Goal: Transaction & Acquisition: Book appointment/travel/reservation

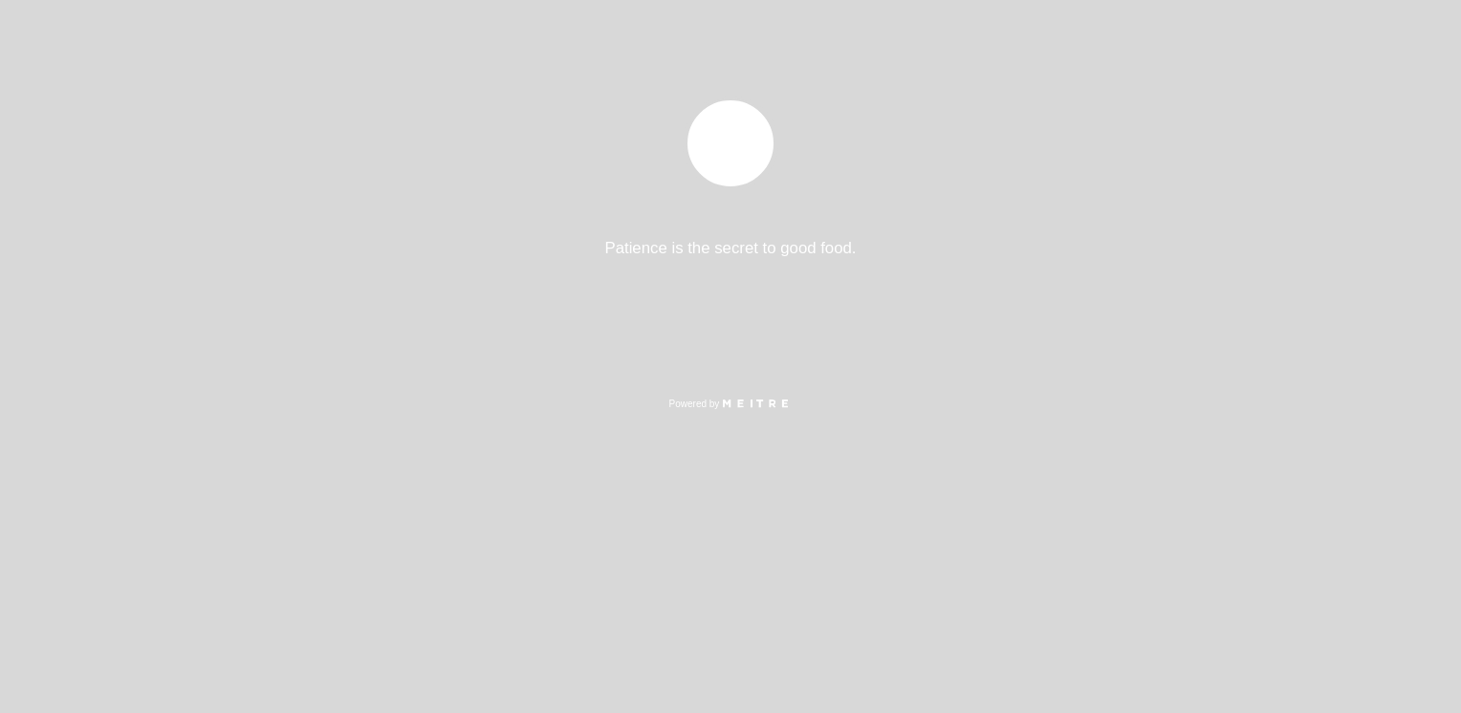
select select "es"
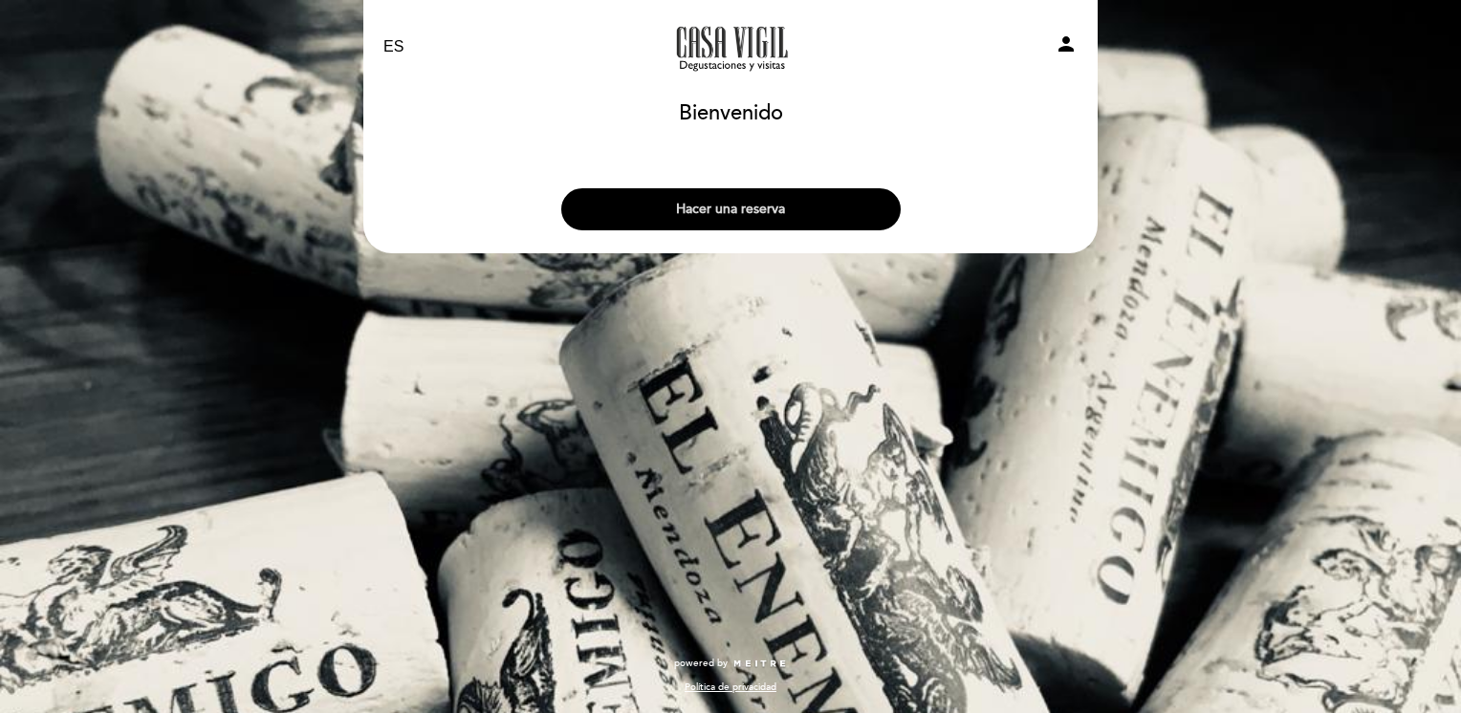
click at [757, 217] on button "Hacer una reserva" at bounding box center [730, 209] width 339 height 42
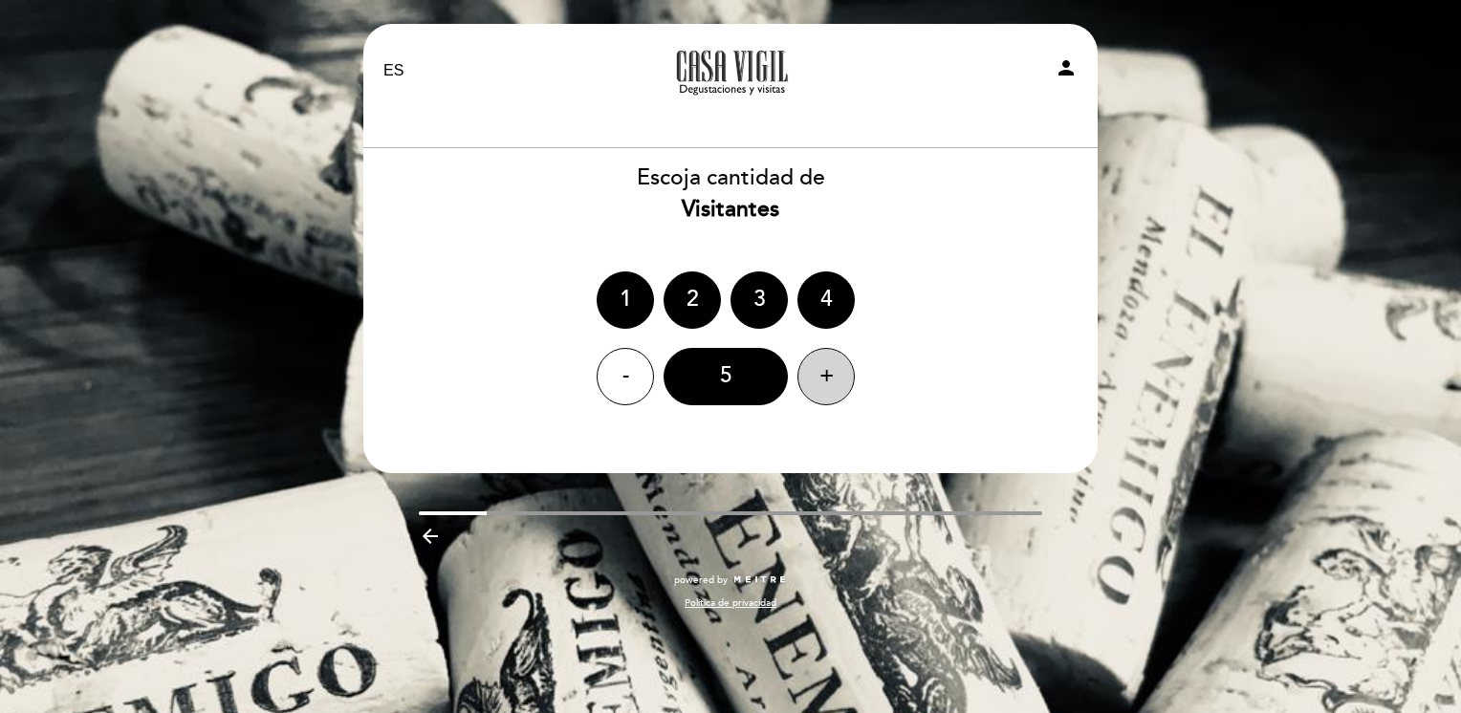
click at [840, 379] on div "+" at bounding box center [825, 376] width 57 height 57
click at [723, 380] on div "7" at bounding box center [725, 376] width 124 height 57
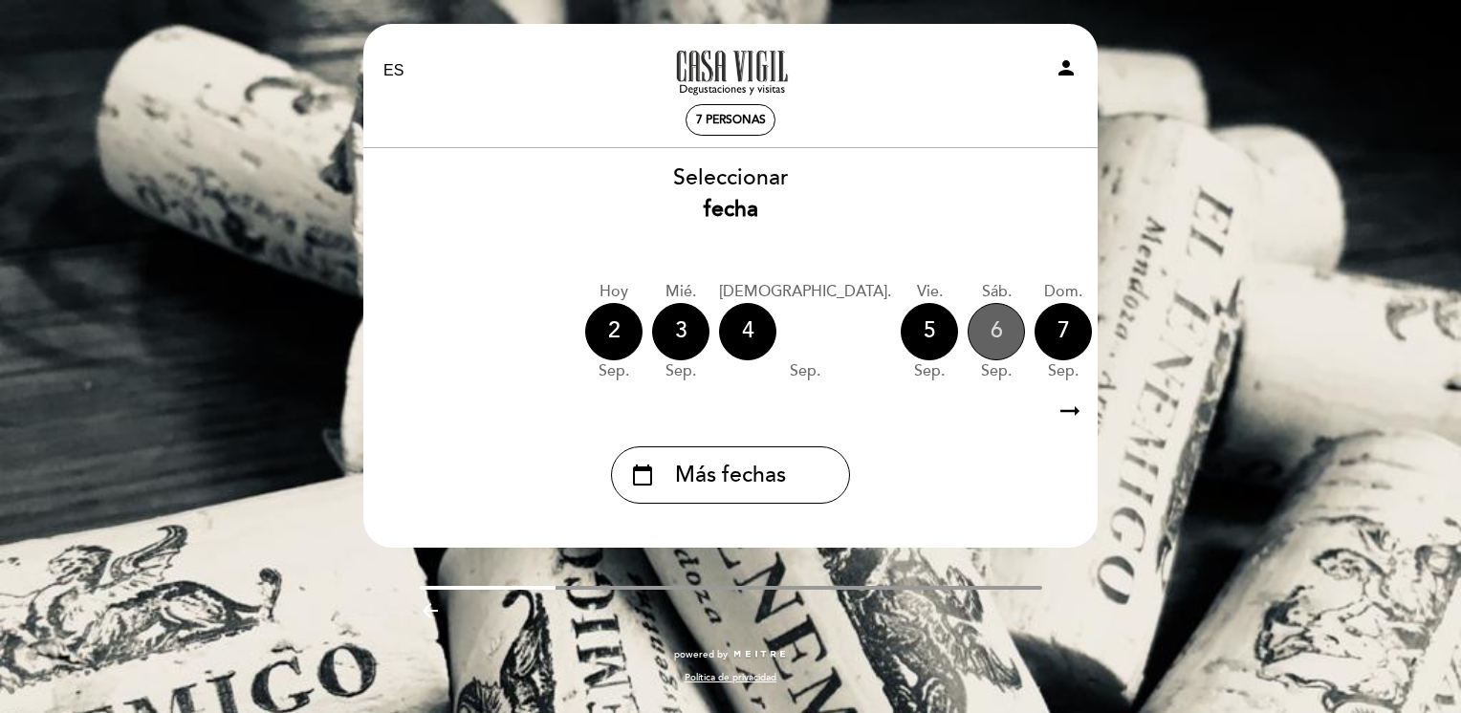
click at [967, 335] on div "6" at bounding box center [995, 331] width 57 height 57
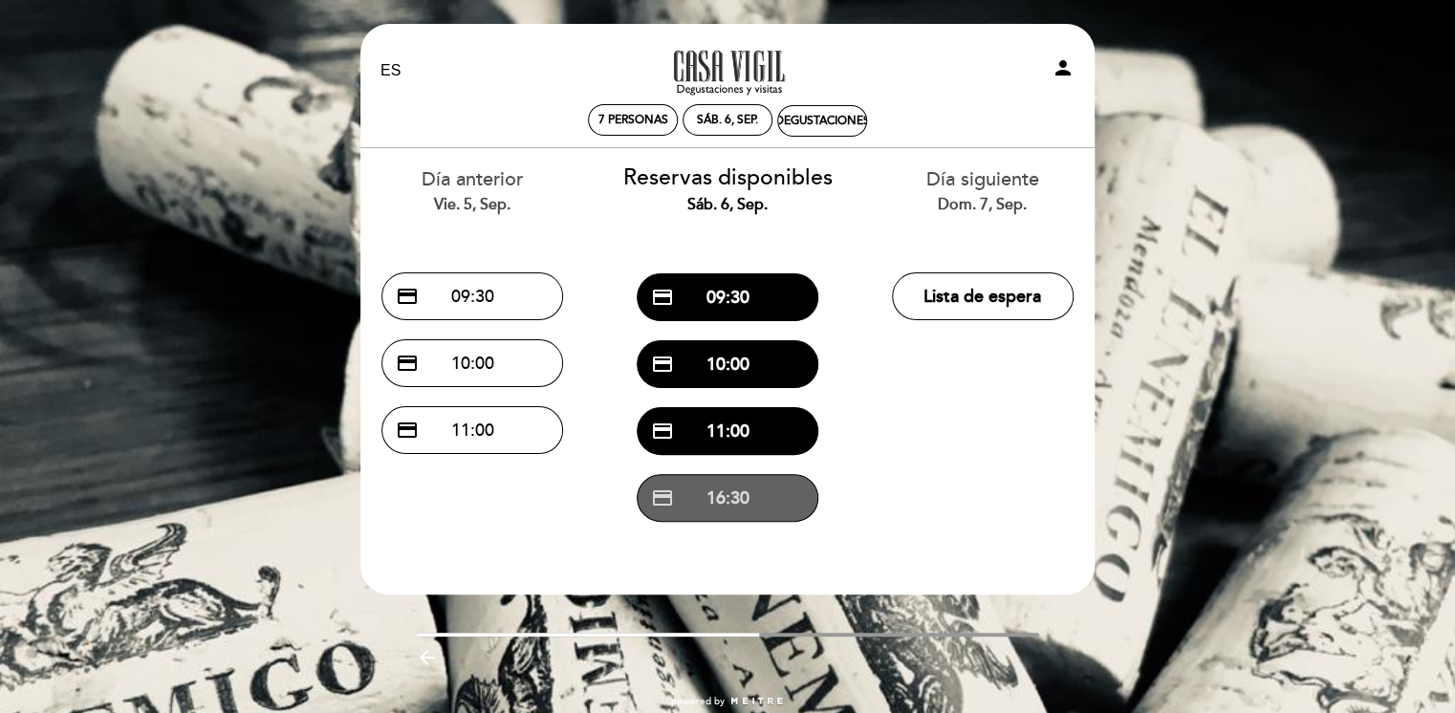
click at [749, 503] on button "credit_card 16:30" at bounding box center [728, 498] width 182 height 48
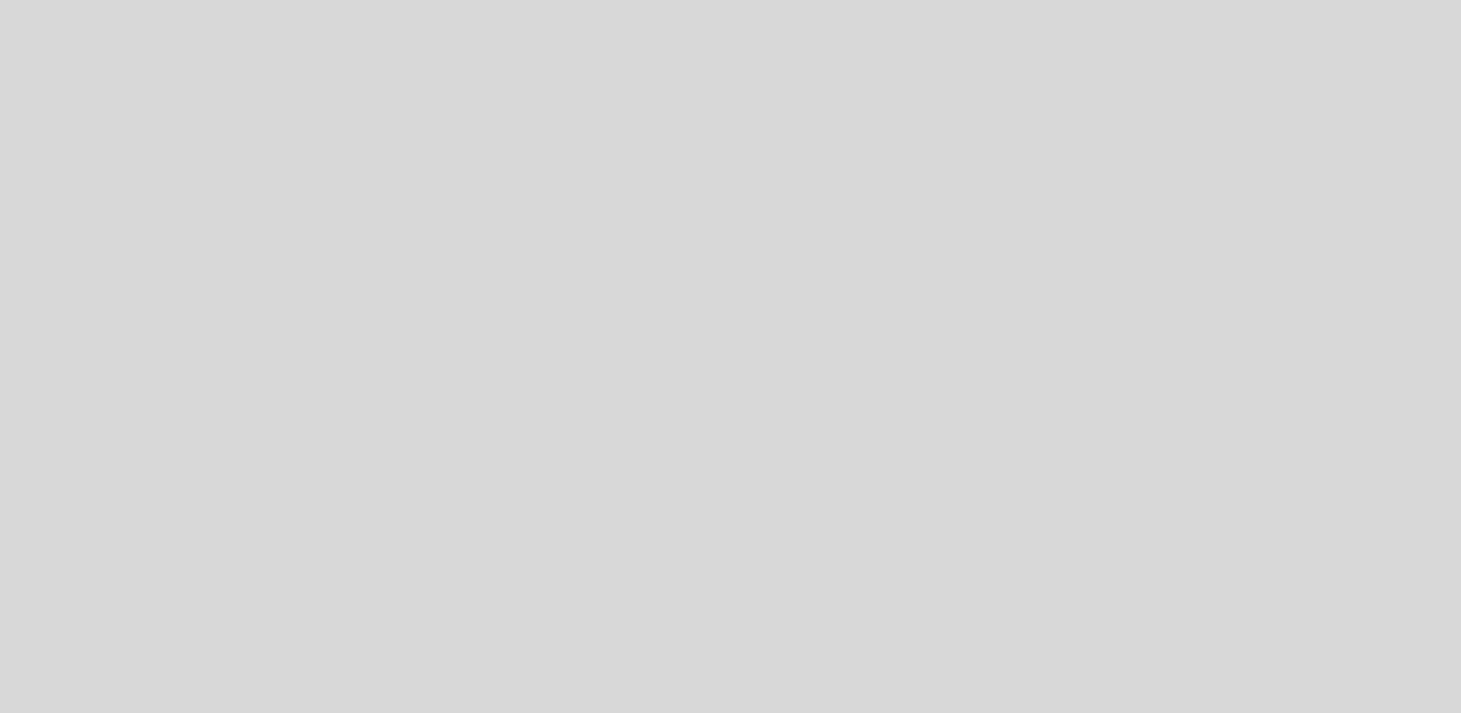
select select "es"
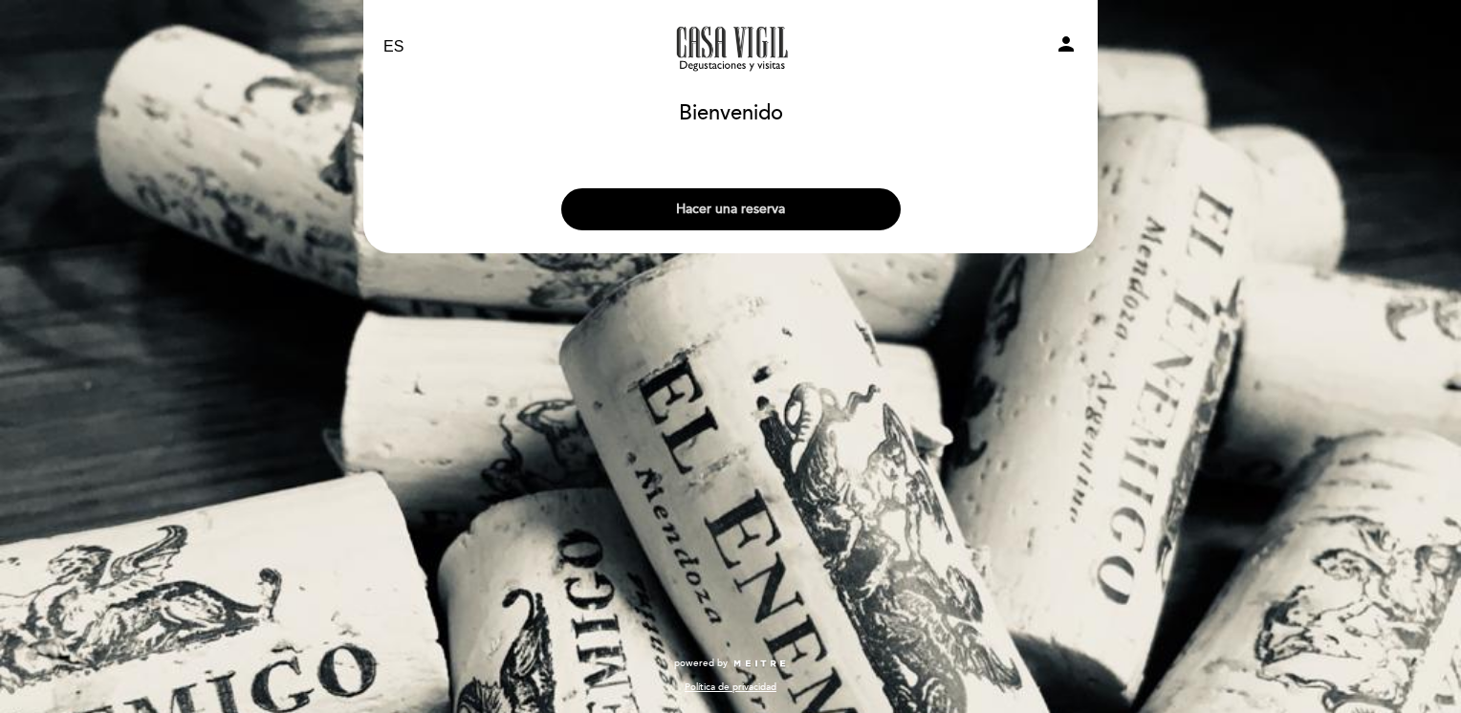
click at [736, 209] on button "Hacer una reserva" at bounding box center [730, 209] width 339 height 42
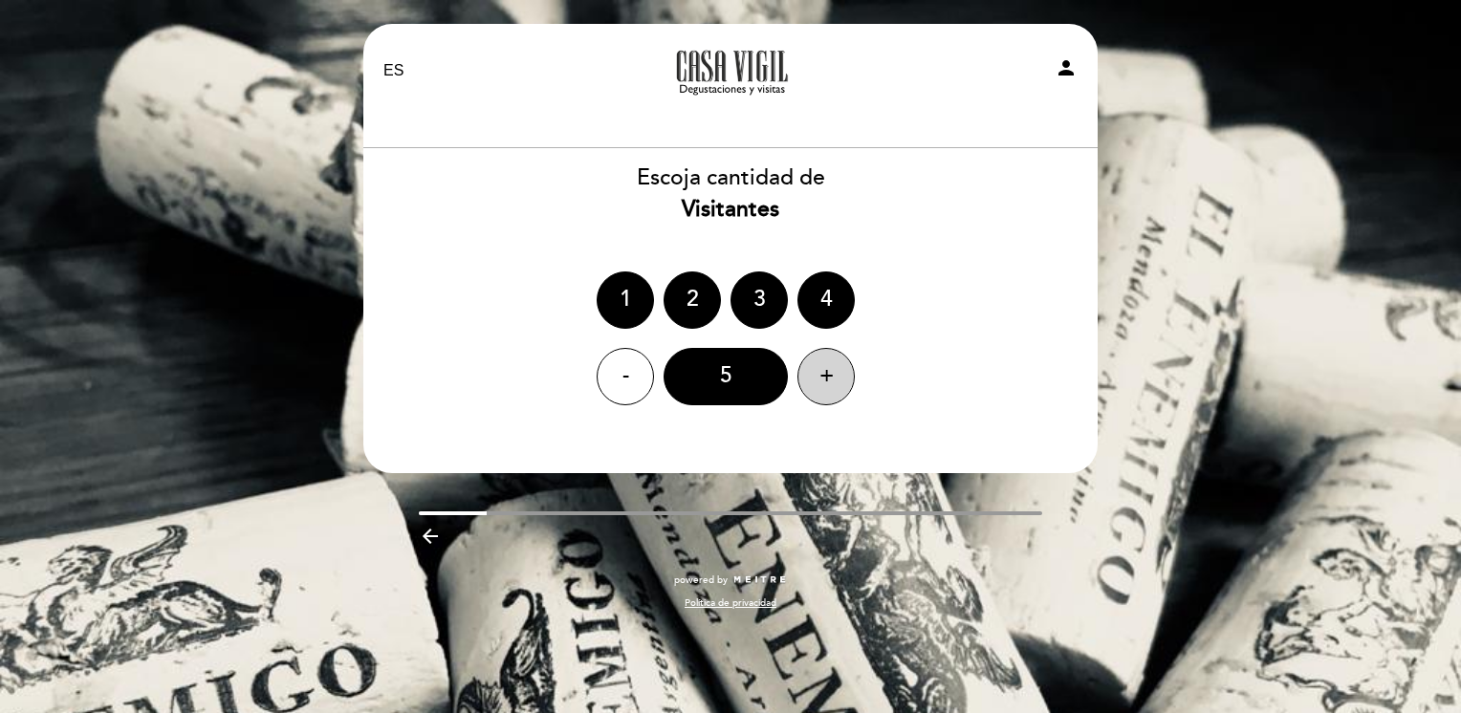
click at [820, 391] on div "+" at bounding box center [825, 376] width 57 height 57
click at [744, 384] on div "7" at bounding box center [725, 376] width 124 height 57
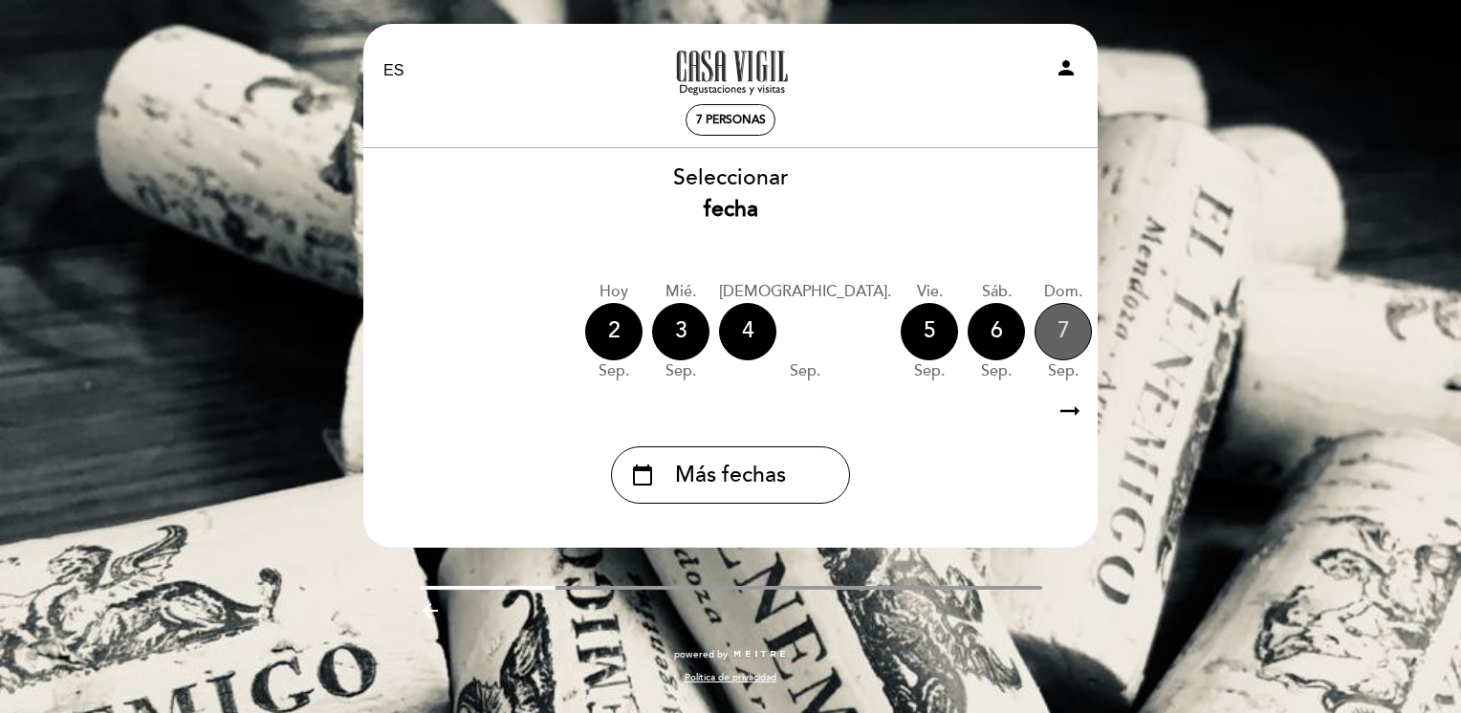
click at [1034, 322] on div "7" at bounding box center [1062, 331] width 57 height 57
